Goal: Task Accomplishment & Management: Manage account settings

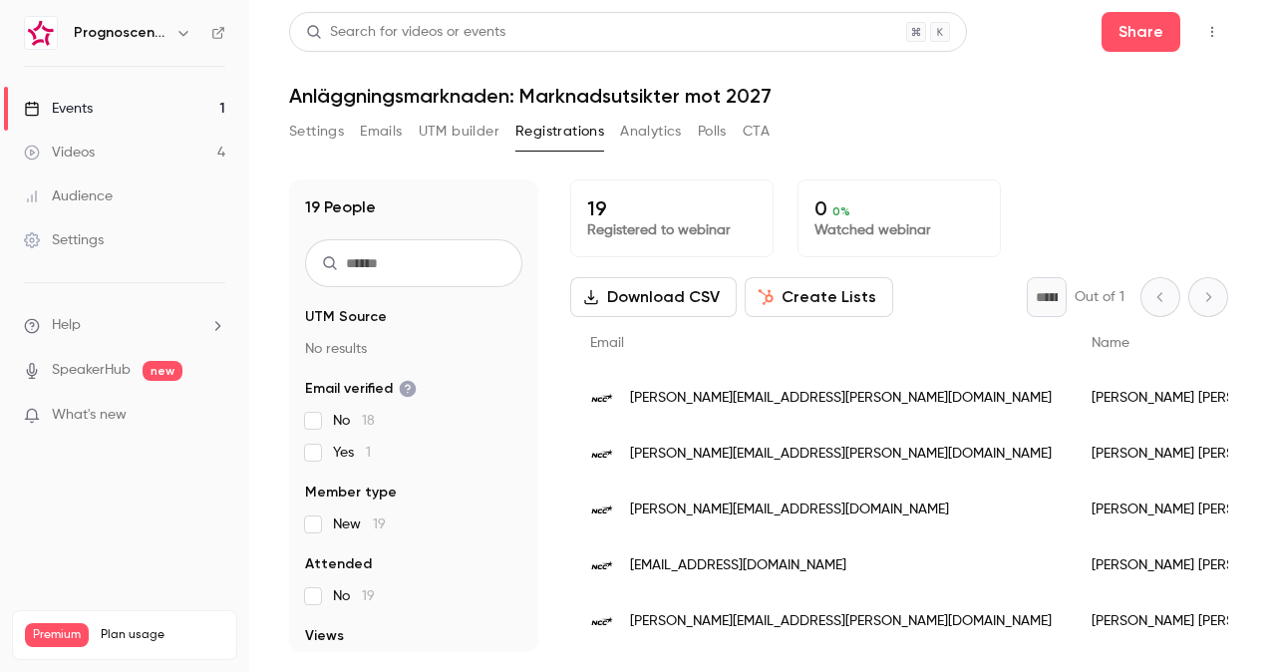
click at [103, 108] on link "Events 1" at bounding box center [124, 109] width 249 height 44
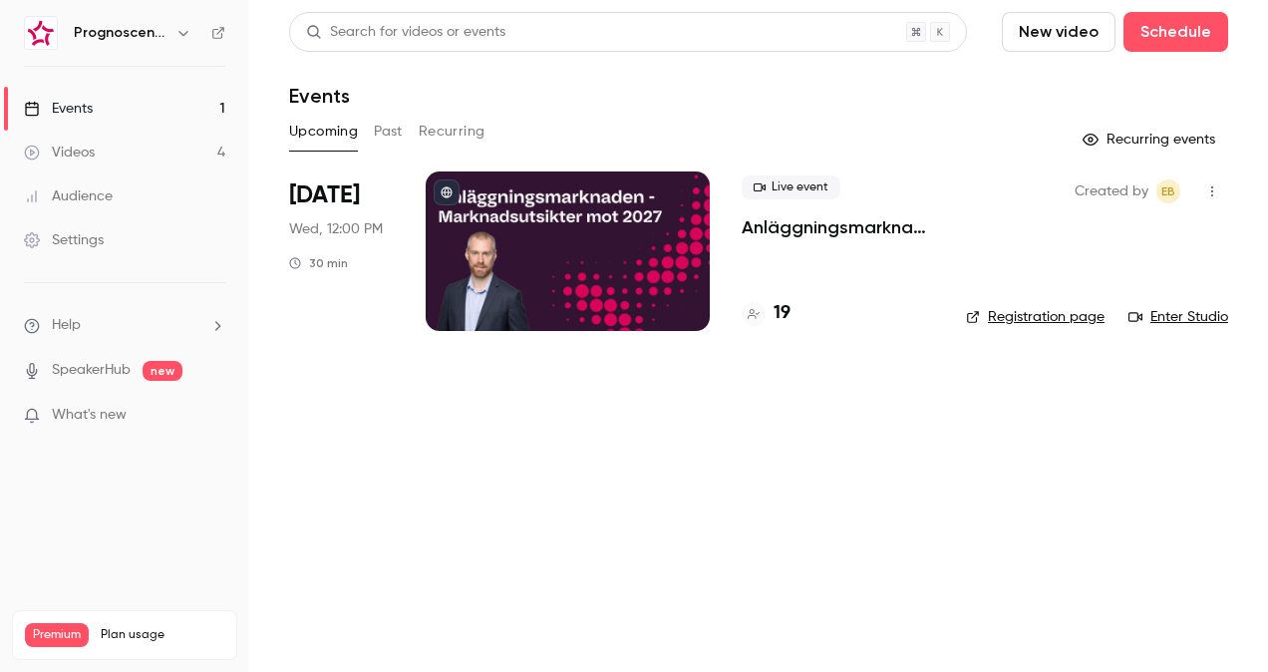
click at [801, 221] on p "Anläggningsmarknaden: Marknadsutsikter mot 2027" at bounding box center [837, 227] width 192 height 24
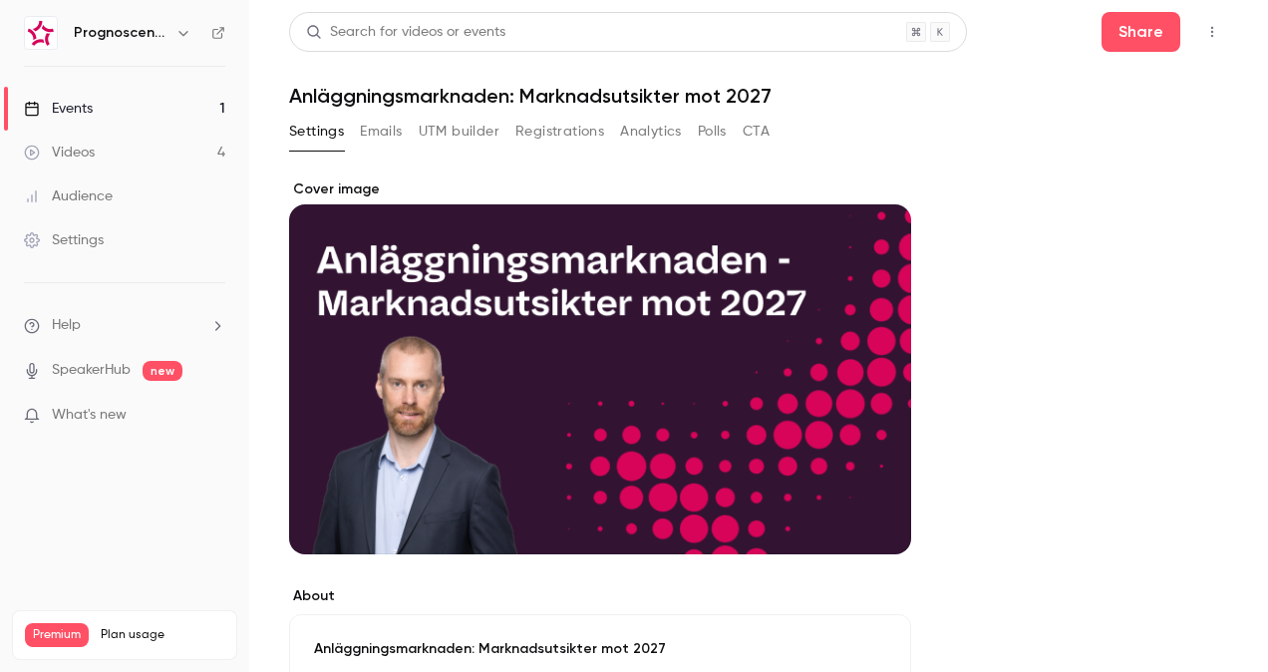
click at [547, 126] on button "Registrations" at bounding box center [559, 132] width 89 height 32
